Goal: Task Accomplishment & Management: Use online tool/utility

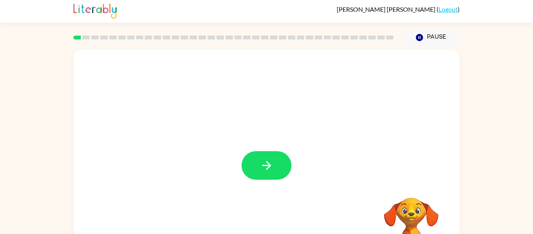
scroll to position [41, 0]
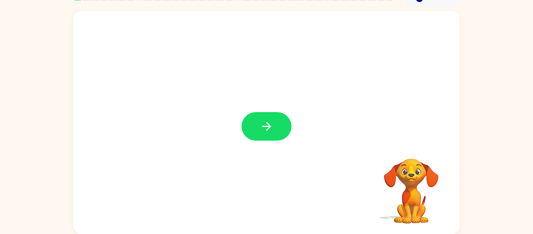
click at [407, 176] on video "Your browser must support playing .mp4 files to use Literably. Please try using…" at bounding box center [411, 185] width 78 height 78
click at [279, 116] on button "button" at bounding box center [267, 126] width 50 height 28
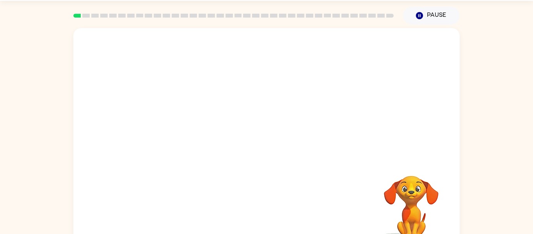
scroll to position [24, 0]
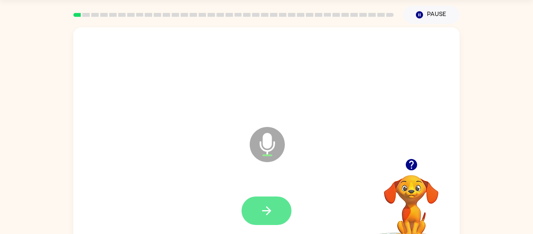
click at [286, 208] on button "button" at bounding box center [267, 210] width 50 height 28
click at [276, 209] on button "button" at bounding box center [267, 210] width 50 height 28
click at [271, 199] on button "button" at bounding box center [267, 210] width 50 height 28
click at [268, 208] on icon "button" at bounding box center [266, 210] width 9 height 9
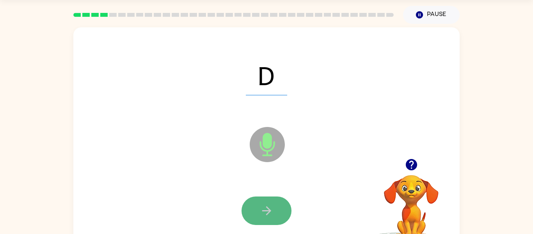
click at [253, 214] on button "button" at bounding box center [267, 210] width 50 height 28
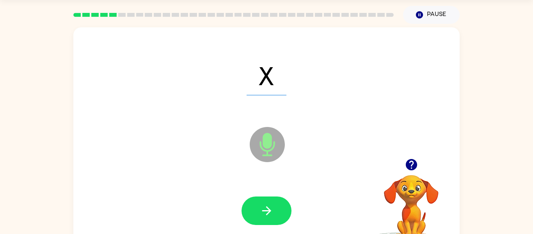
click at [253, 214] on button "button" at bounding box center [267, 210] width 50 height 28
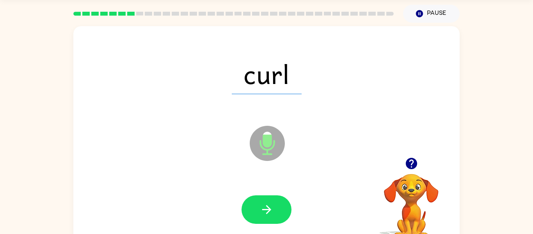
scroll to position [26, 0]
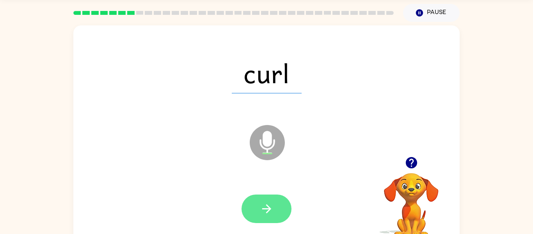
click at [278, 197] on button "button" at bounding box center [267, 208] width 50 height 28
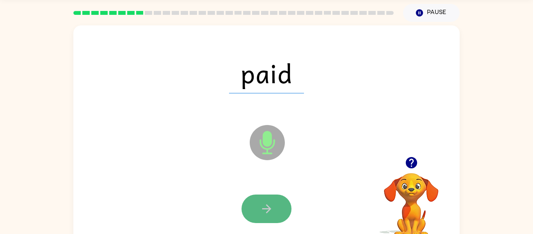
click at [265, 209] on icon "button" at bounding box center [267, 209] width 14 height 14
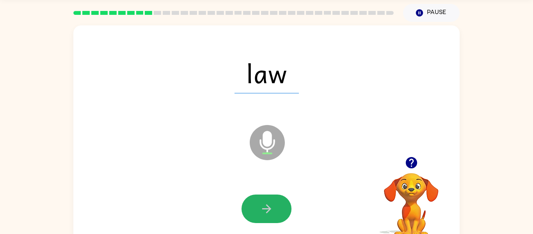
click at [265, 209] on icon "button" at bounding box center [267, 209] width 14 height 14
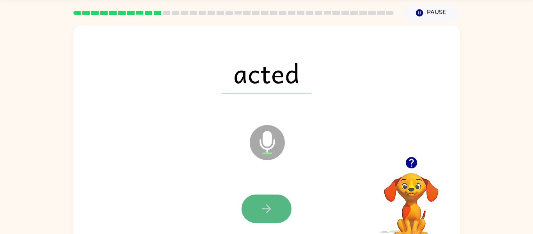
click at [258, 208] on button "button" at bounding box center [267, 208] width 50 height 28
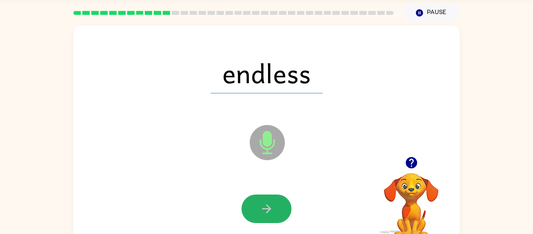
click at [258, 208] on button "button" at bounding box center [267, 208] width 50 height 28
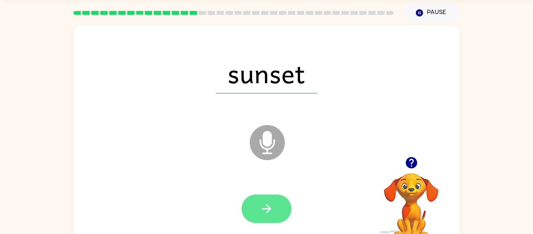
click at [254, 202] on button "button" at bounding box center [267, 208] width 50 height 28
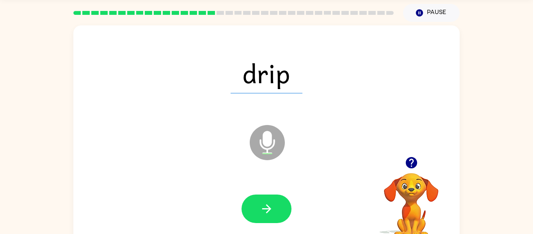
click at [410, 162] on icon "button" at bounding box center [411, 162] width 11 height 11
click at [277, 198] on button "button" at bounding box center [267, 208] width 50 height 28
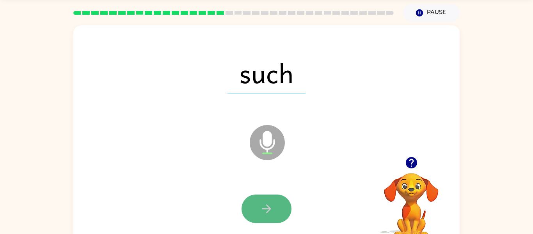
click at [280, 199] on button "button" at bounding box center [267, 208] width 50 height 28
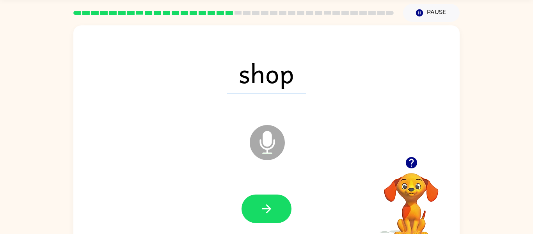
scroll to position [41, 0]
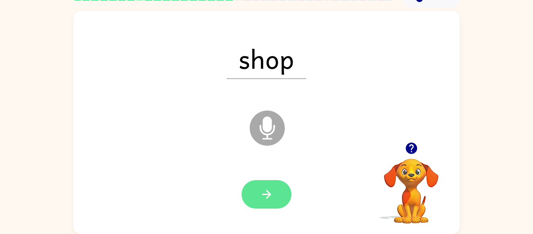
click at [267, 199] on icon "button" at bounding box center [267, 194] width 14 height 14
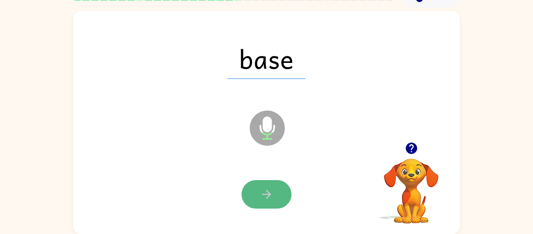
click at [257, 183] on button "button" at bounding box center [267, 194] width 50 height 28
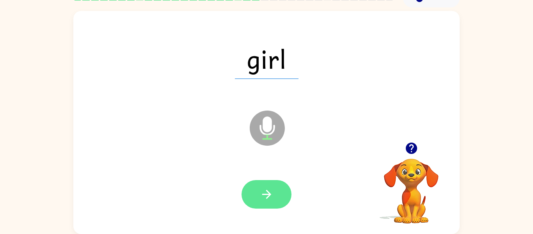
click at [290, 192] on button "button" at bounding box center [267, 194] width 50 height 28
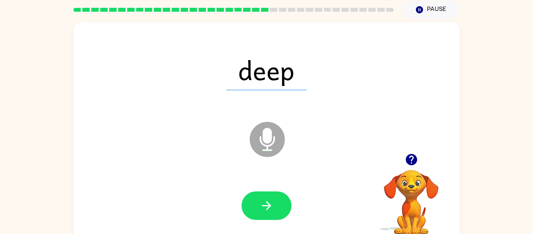
scroll to position [27, 0]
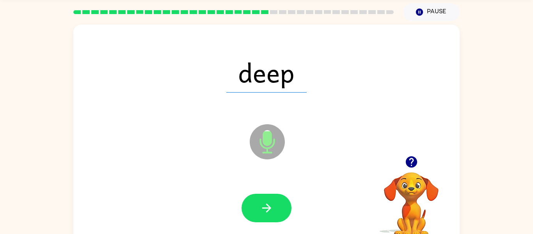
click at [265, 179] on icon "Microphone The Microphone is here when it is your turn to talk" at bounding box center [306, 151] width 117 height 59
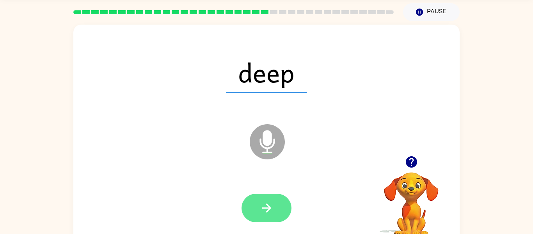
click at [257, 208] on button "button" at bounding box center [267, 208] width 50 height 28
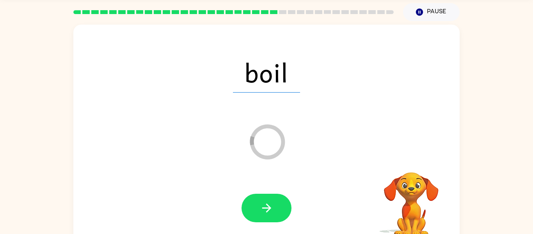
click at [257, 208] on button "button" at bounding box center [267, 208] width 50 height 28
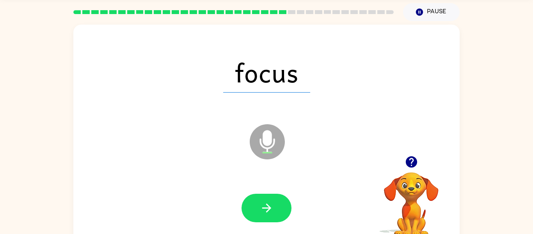
click at [257, 208] on button "button" at bounding box center [267, 208] width 50 height 28
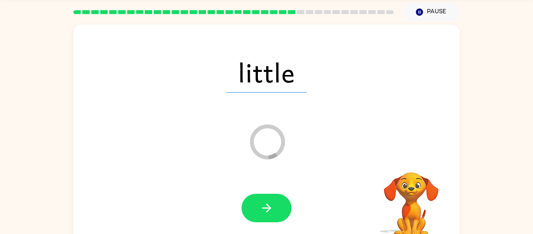
click at [257, 208] on button "button" at bounding box center [267, 208] width 50 height 28
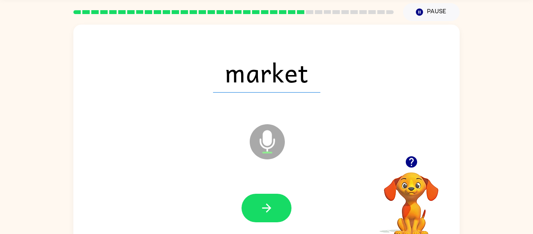
click at [257, 208] on button "button" at bounding box center [267, 208] width 50 height 28
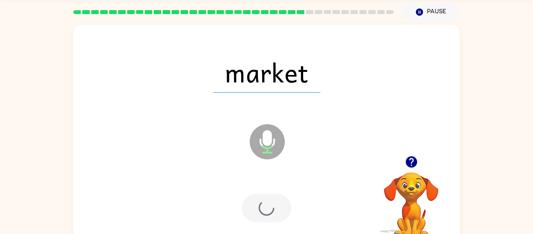
click at [257, 208] on div at bounding box center [267, 208] width 50 height 28
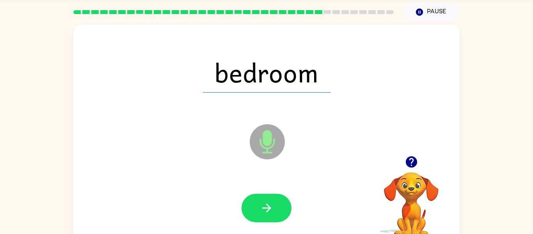
click at [251, 141] on icon at bounding box center [267, 141] width 35 height 35
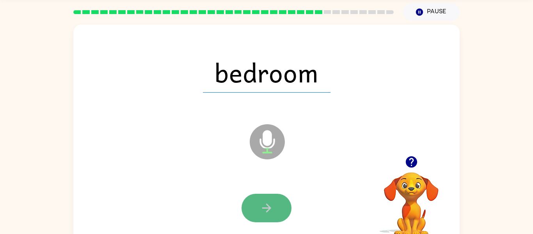
click at [269, 201] on icon "button" at bounding box center [267, 208] width 14 height 14
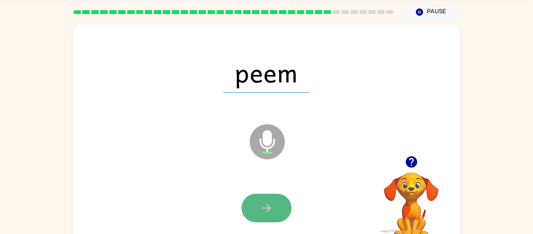
click at [277, 210] on button "button" at bounding box center [267, 208] width 50 height 28
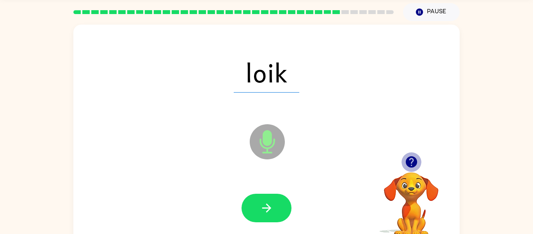
click at [408, 165] on icon "button" at bounding box center [411, 161] width 11 height 11
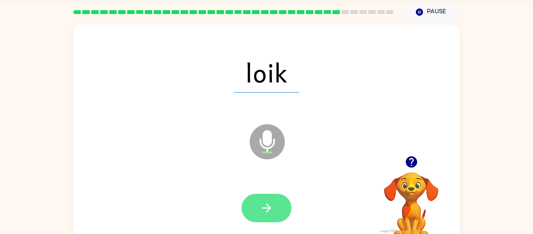
click at [274, 213] on button "button" at bounding box center [267, 208] width 50 height 28
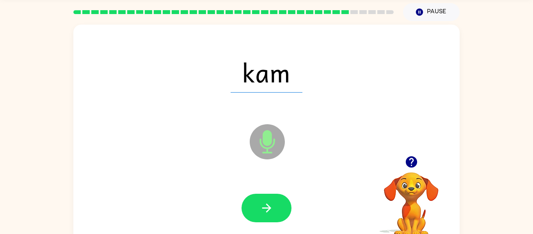
click at [274, 213] on button "button" at bounding box center [267, 208] width 50 height 28
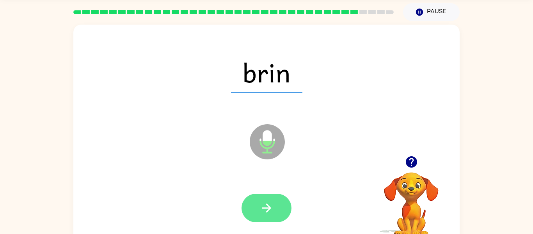
click at [265, 208] on icon "button" at bounding box center [267, 208] width 14 height 14
click at [244, 210] on button "button" at bounding box center [267, 208] width 50 height 28
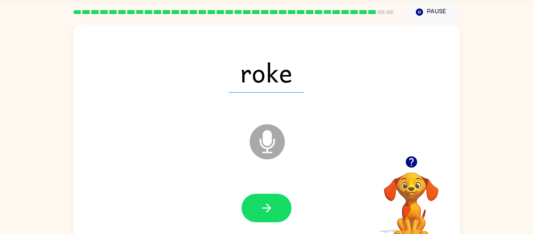
click at [244, 210] on button "button" at bounding box center [267, 208] width 50 height 28
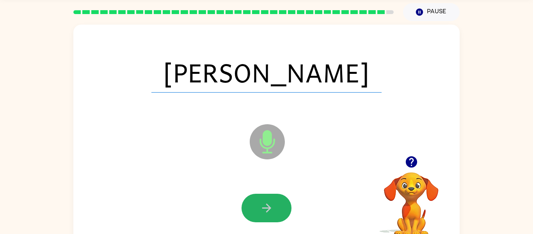
click at [244, 210] on button "button" at bounding box center [267, 208] width 50 height 28
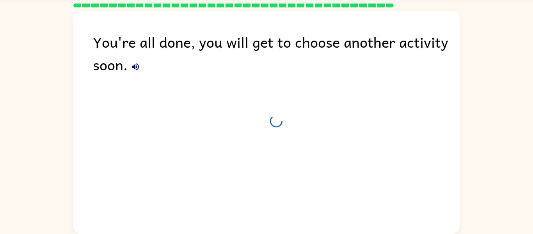
scroll to position [20, 0]
